Goal: Transaction & Acquisition: Subscribe to service/newsletter

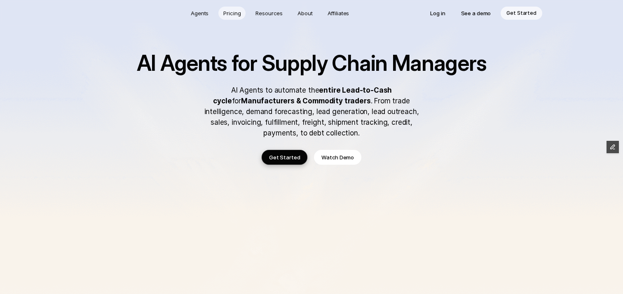
click at [233, 13] on p "Pricing" at bounding box center [231, 13] width 17 height 8
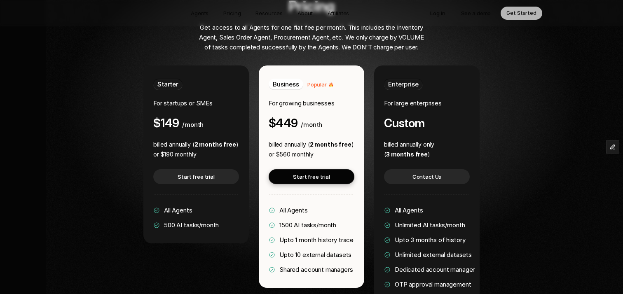
scroll to position [1602, 0]
drag, startPoint x: 165, startPoint y: 202, endPoint x: 175, endPoint y: 200, distance: 10.0
click at [175, 221] on span "500 AI tasks/month" at bounding box center [191, 225] width 55 height 8
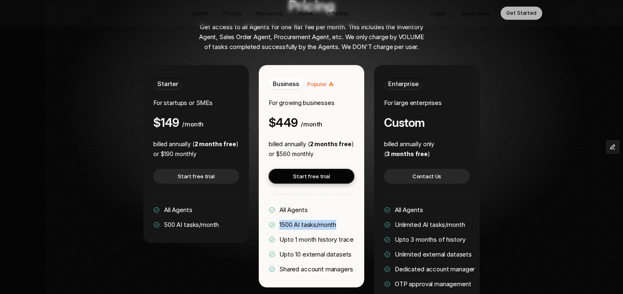
drag, startPoint x: 280, startPoint y: 200, endPoint x: 346, endPoint y: 198, distance: 65.2
click at [346, 205] on div "All Agents 1500 AI tasks/month Upto 1 month history trace Upto 10 external data…" at bounding box center [311, 239] width 85 height 69
drag, startPoint x: 386, startPoint y: 98, endPoint x: 435, endPoint y: 96, distance: 49.1
click at [435, 96] on div "Enterprise For large enterprises Custom" at bounding box center [427, 103] width 86 height 51
drag, startPoint x: 280, startPoint y: 200, endPoint x: 296, endPoint y: 200, distance: 15.7
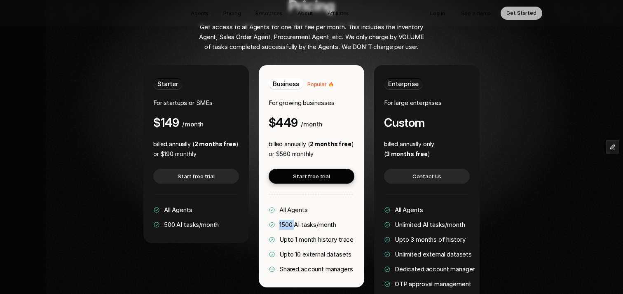
click at [296, 221] on span "1500 AI tasks/month" at bounding box center [308, 225] width 57 height 8
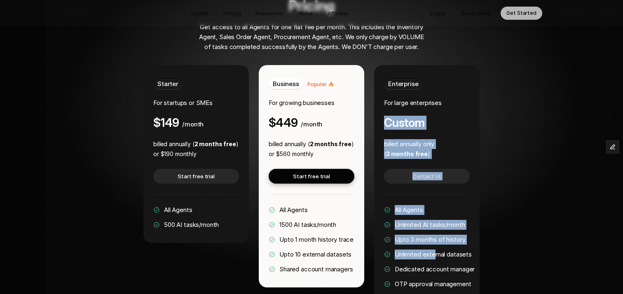
drag, startPoint x: 387, startPoint y: 98, endPoint x: 437, endPoint y: 227, distance: 138.4
click at [437, 227] on div "Enterprise For large enterprises Custom billed annually only ( 3 months free ) …" at bounding box center [427, 191] width 106 height 252
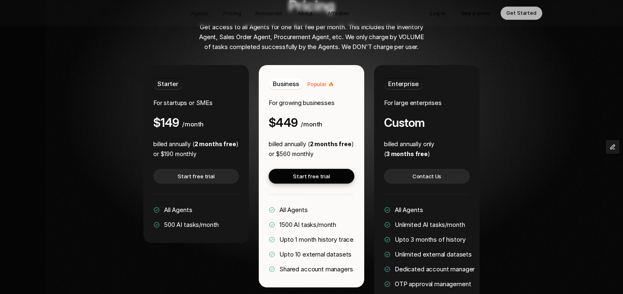
click at [466, 96] on div "Enterprise For large enterprises Custom" at bounding box center [427, 103] width 86 height 51
drag, startPoint x: 386, startPoint y: 97, endPoint x: 426, endPoint y: 101, distance: 39.8
click at [426, 101] on div "Enterprise For large enterprises Custom" at bounding box center [427, 103] width 86 height 51
click at [445, 108] on div "Enterprise For large enterprises Custom billed annually only ( 3 months free ) …" at bounding box center [427, 191] width 106 height 252
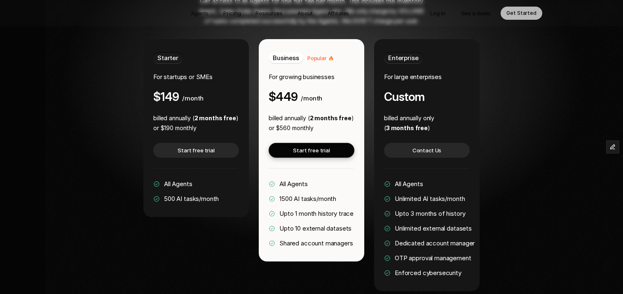
scroll to position [1601, 0]
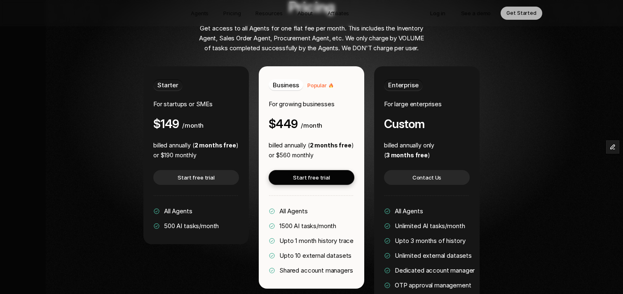
click at [276, 118] on h4 "$449" at bounding box center [283, 124] width 29 height 13
drag, startPoint x: 270, startPoint y: 99, endPoint x: 320, endPoint y: 99, distance: 49.9
click at [320, 118] on div "$449 /month" at bounding box center [296, 124] width 54 height 13
click at [276, 100] on span "For growing businesses" at bounding box center [302, 104] width 66 height 8
drag, startPoint x: 270, startPoint y: 79, endPoint x: 330, endPoint y: 105, distance: 65.7
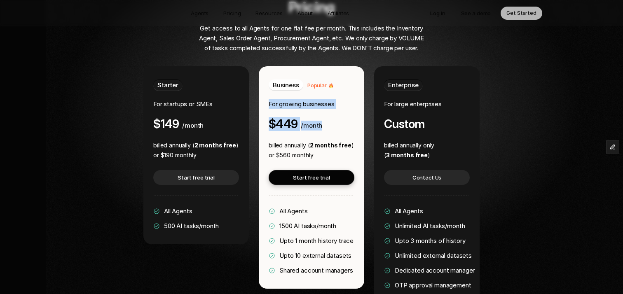
click at [330, 105] on div "Business Popular For growing businesses $449 /month" at bounding box center [312, 105] width 86 height 51
click at [294, 110] on div "Business Popular For growing businesses $449 /month billed annually ( 2 months …" at bounding box center [312, 177] width 106 height 223
drag, startPoint x: 277, startPoint y: 99, endPoint x: 296, endPoint y: 99, distance: 19.4
click at [296, 118] on h4 "$449" at bounding box center [283, 124] width 29 height 13
drag, startPoint x: 280, startPoint y: 200, endPoint x: 294, endPoint y: 201, distance: 14.0
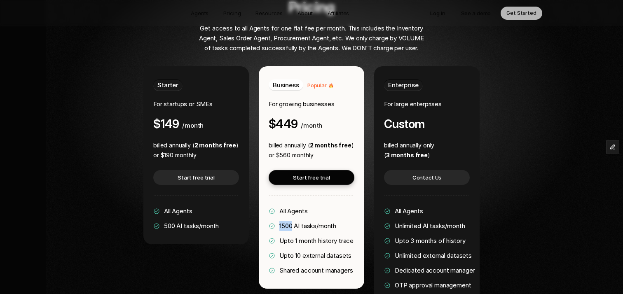
click at [294, 222] on span "1500 AI tasks/month" at bounding box center [308, 226] width 57 height 8
drag, startPoint x: 278, startPoint y: 98, endPoint x: 297, endPoint y: 98, distance: 19.0
click at [297, 118] on div "$449 /month" at bounding box center [296, 124] width 54 height 13
click at [301, 122] on span "/month" at bounding box center [311, 126] width 21 height 8
drag, startPoint x: 269, startPoint y: 121, endPoint x: 355, endPoint y: 120, distance: 85.8
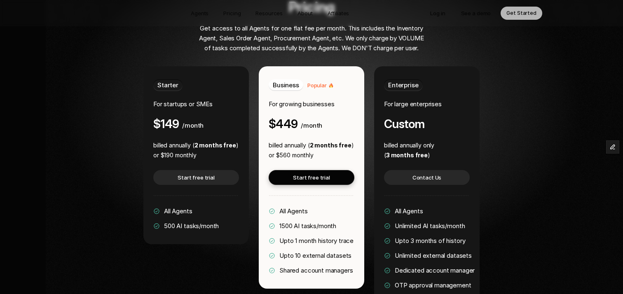
click at [355, 120] on div "Business Popular For growing businesses $449 /month billed annually ( 2 months …" at bounding box center [312, 177] width 106 height 223
click at [333, 142] on strong "2 months free" at bounding box center [331, 145] width 42 height 7
drag, startPoint x: 280, startPoint y: 131, endPoint x: 323, endPoint y: 132, distance: 43.3
click at [323, 151] on p "or $560 monthly" at bounding box center [311, 156] width 85 height 10
drag, startPoint x: 275, startPoint y: 99, endPoint x: 324, endPoint y: 99, distance: 49.1
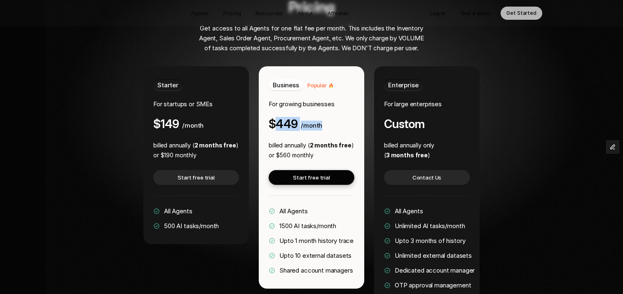
click at [324, 99] on div "Business Popular For growing businesses $449 /month" at bounding box center [312, 105] width 86 height 51
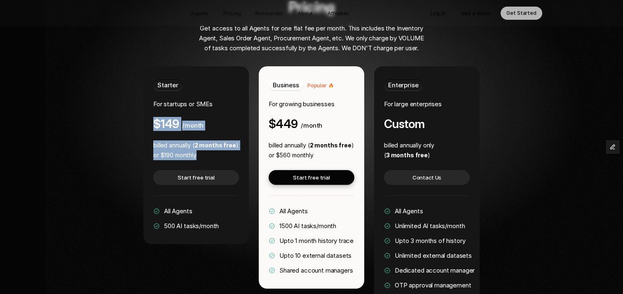
drag, startPoint x: 155, startPoint y: 99, endPoint x: 214, endPoint y: 132, distance: 67.6
click at [214, 132] on div "Starter For startups or SMEs $149 /month billed annually ( 2 months free ) or $…" at bounding box center [196, 155] width 106 height 178
